Goal: Information Seeking & Learning: Learn about a topic

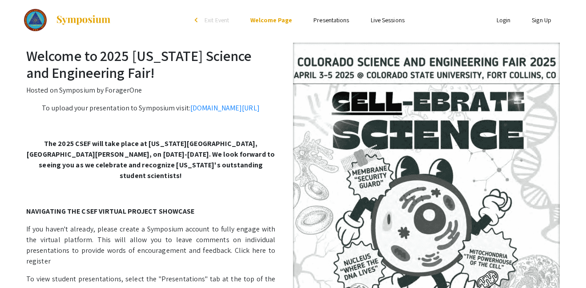
click at [333, 19] on link "Presentations" at bounding box center [332, 20] width 36 height 8
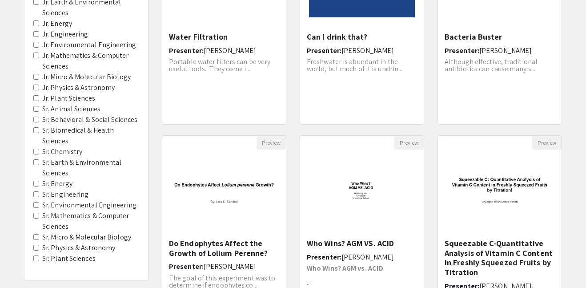
scroll to position [196, 0]
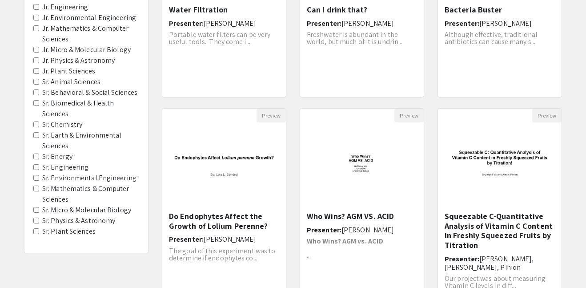
click at [98, 222] on label "Sr. Physics & Astronomy" at bounding box center [78, 220] width 73 height 11
click at [39, 222] on Astronomy "Sr. Physics & Astronomy" at bounding box center [36, 221] width 6 height 6
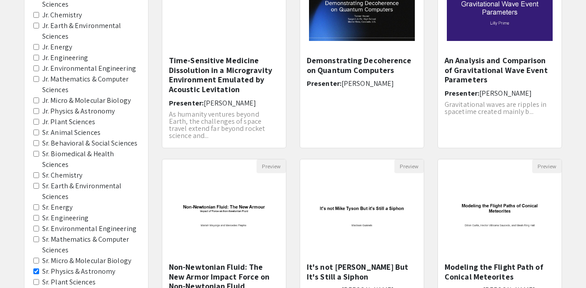
scroll to position [151, 0]
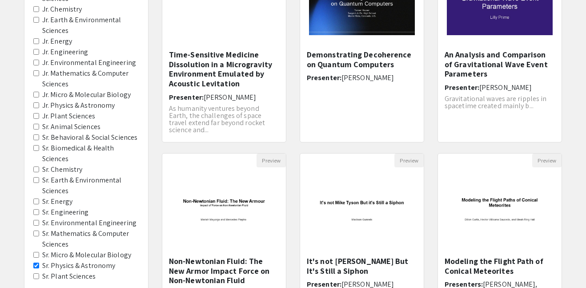
click at [64, 202] on label "Sr. Energy" at bounding box center [57, 201] width 30 height 11
click at [39, 202] on Energy "Sr. Energy" at bounding box center [36, 201] width 6 height 6
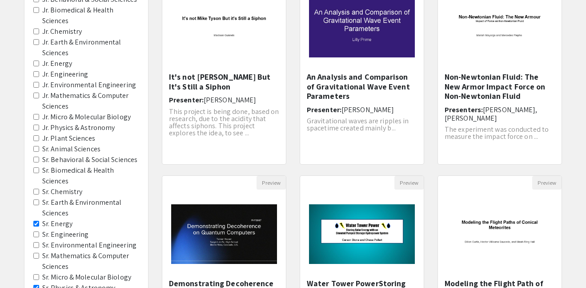
scroll to position [134, 0]
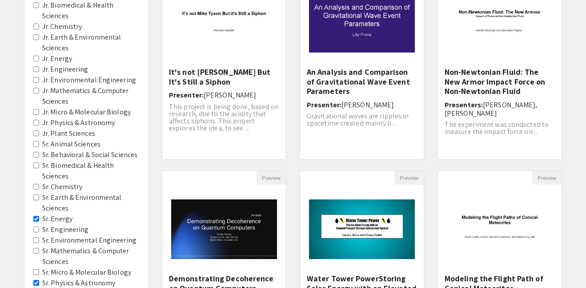
click at [74, 230] on label "Sr. Engineering" at bounding box center [65, 229] width 47 height 11
click at [39, 230] on Engineering "Sr. Engineering" at bounding box center [36, 229] width 6 height 6
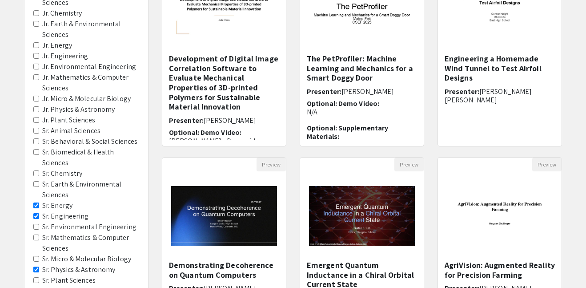
scroll to position [151, 0]
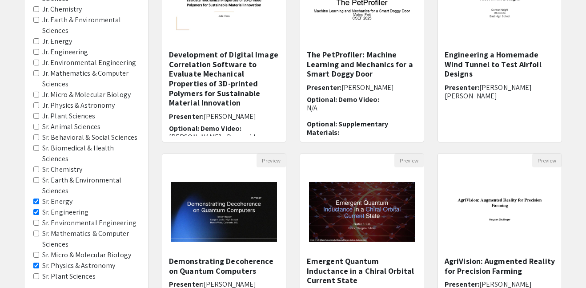
click at [77, 232] on label "Sr. Mathematics & Computer Sciences" at bounding box center [90, 238] width 97 height 21
click at [39, 232] on Sciences "Sr. Mathematics & Computer Sciences" at bounding box center [36, 233] width 6 height 6
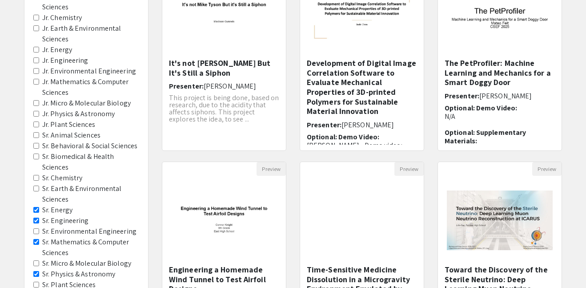
scroll to position [145, 0]
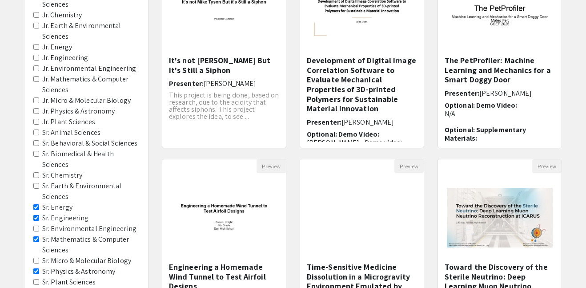
click at [71, 230] on label "Sr. Environmental Engineering" at bounding box center [89, 228] width 94 height 11
click at [39, 230] on Engineering "Sr. Environmental Engineering" at bounding box center [36, 229] width 6 height 6
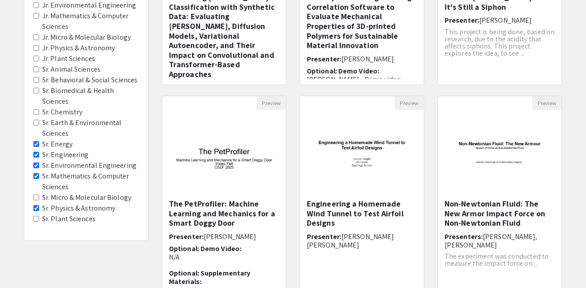
scroll to position [212, 0]
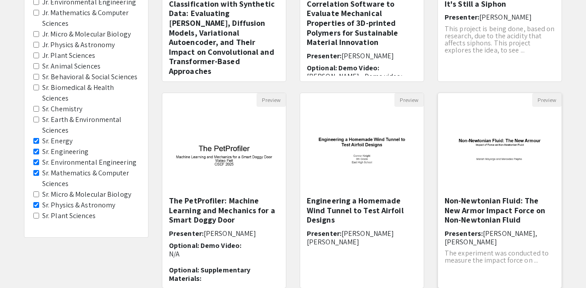
click at [454, 210] on h5 "Non-Newtonian Fluid: The New Armor Impact Force on Non-Newtonian Fluid" at bounding box center [500, 210] width 110 height 29
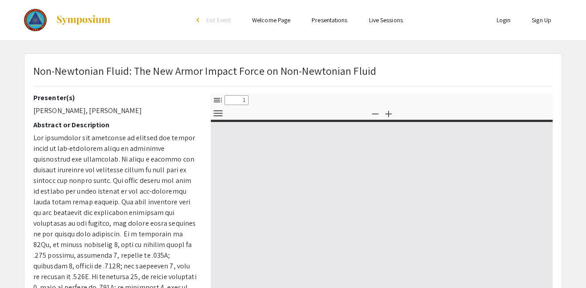
select select "custom"
type input "0"
select select "custom"
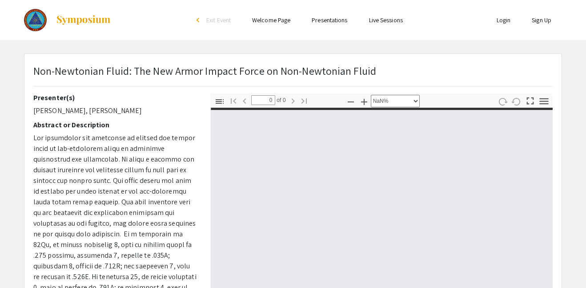
type input "1"
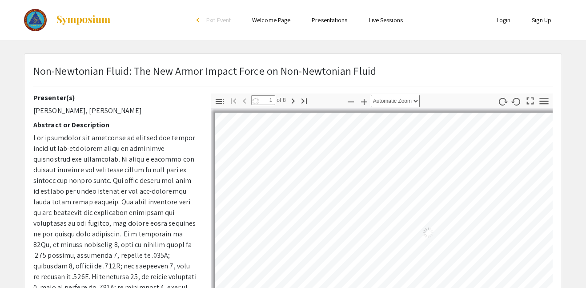
select select "auto"
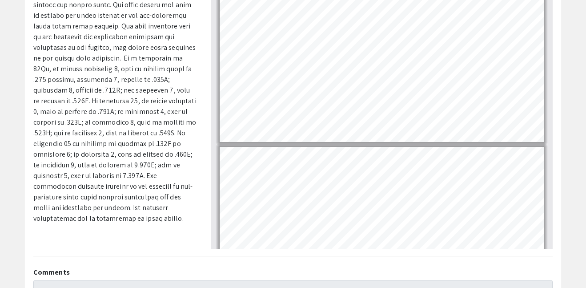
scroll to position [183, 0]
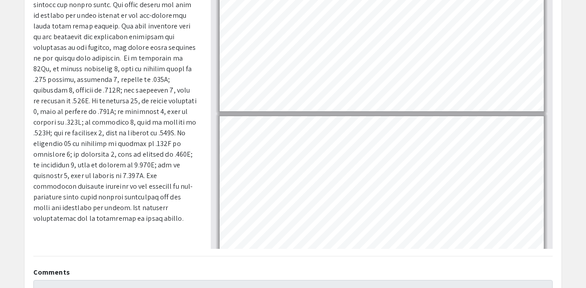
type input "3"
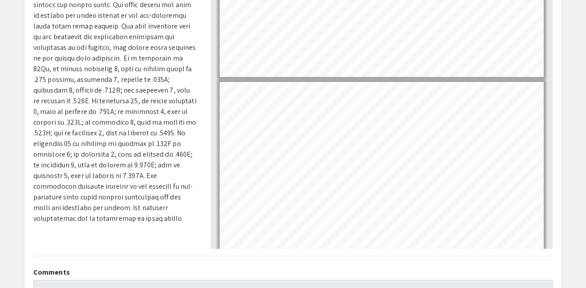
scroll to position [248, 0]
